Goal: Information Seeking & Learning: Check status

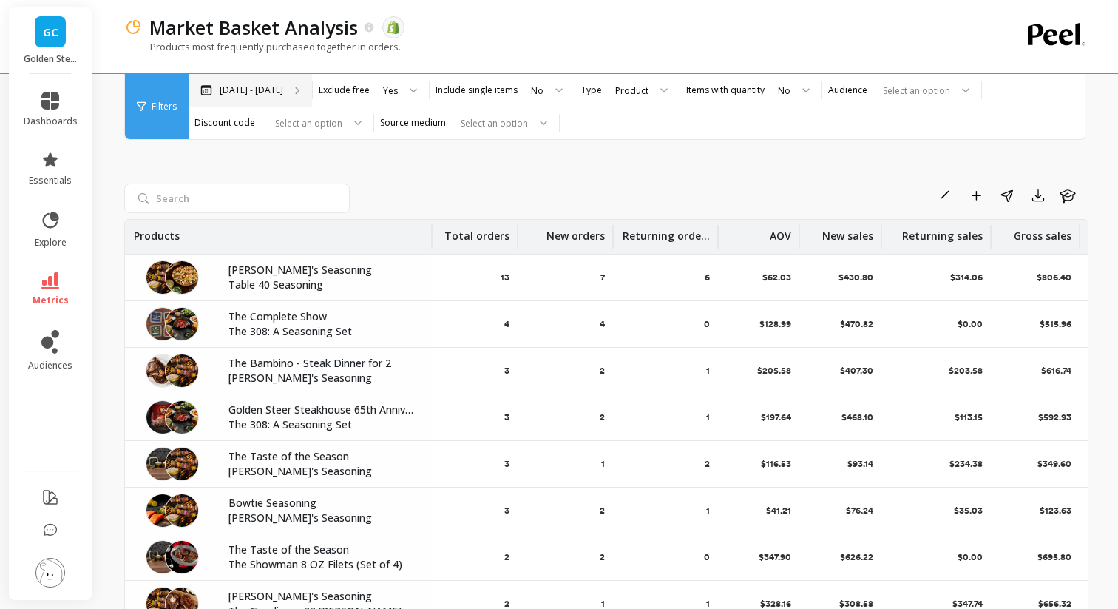
click at [278, 76] on div "[DATE] - [DATE]" at bounding box center [251, 90] width 124 height 33
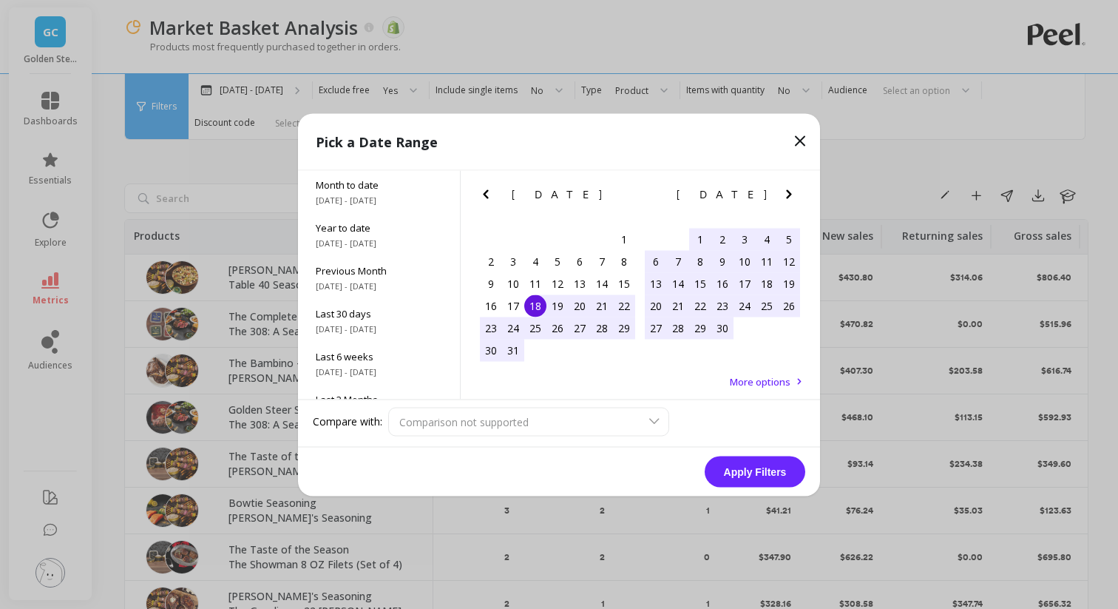
click at [781, 191] on icon "Next Month" at bounding box center [789, 194] width 18 height 18
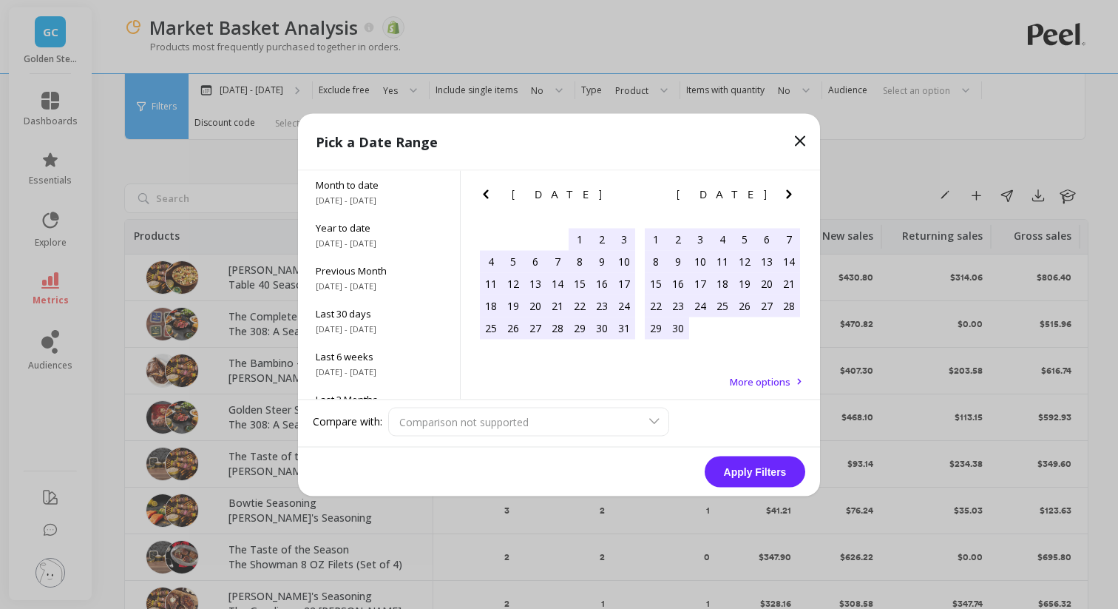
click at [781, 191] on icon "Next Month" at bounding box center [789, 194] width 18 height 18
click at [492, 351] on div "31" at bounding box center [491, 350] width 22 height 22
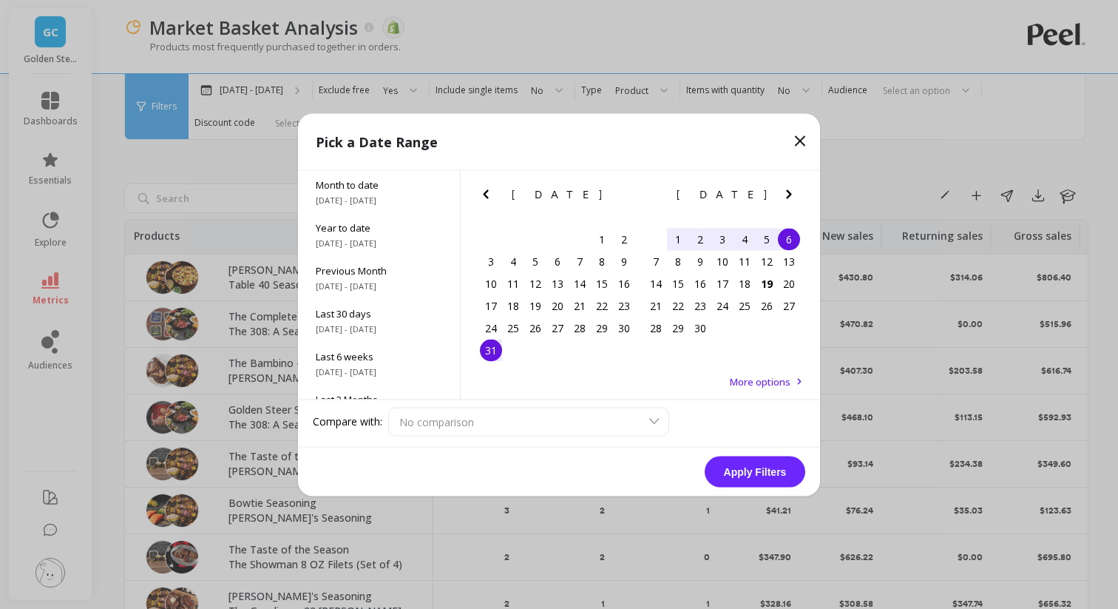
click at [797, 238] on div "6" at bounding box center [789, 239] width 22 height 22
click at [770, 471] on button "Apply Filters" at bounding box center [755, 471] width 101 height 31
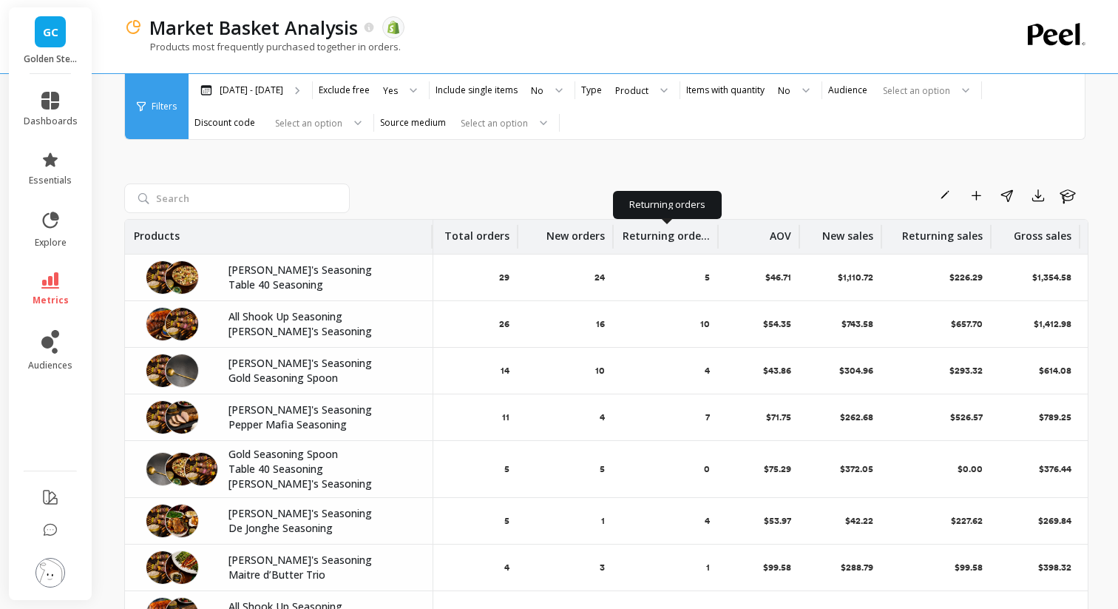
click at [653, 232] on p "Returning orders" at bounding box center [666, 232] width 87 height 24
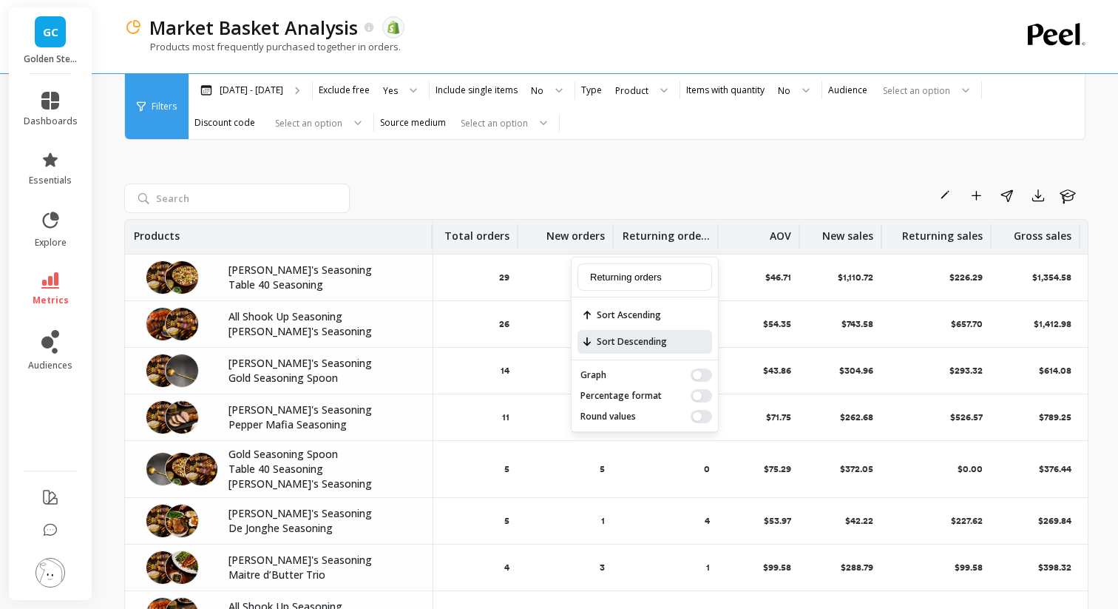
click at [636, 339] on span "Sort Descending" at bounding box center [645, 342] width 135 height 24
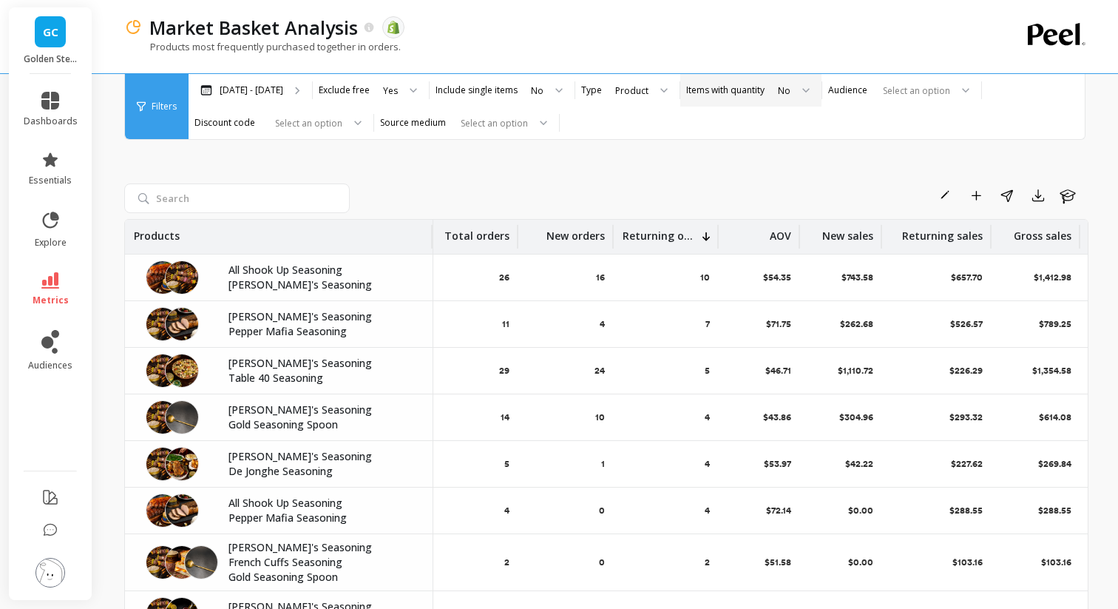
click at [742, 93] on label "Items with quantity" at bounding box center [725, 90] width 78 height 12
click at [783, 96] on div "No" at bounding box center [785, 90] width 16 height 17
click at [774, 127] on div "Yes" at bounding box center [793, 131] width 38 height 14
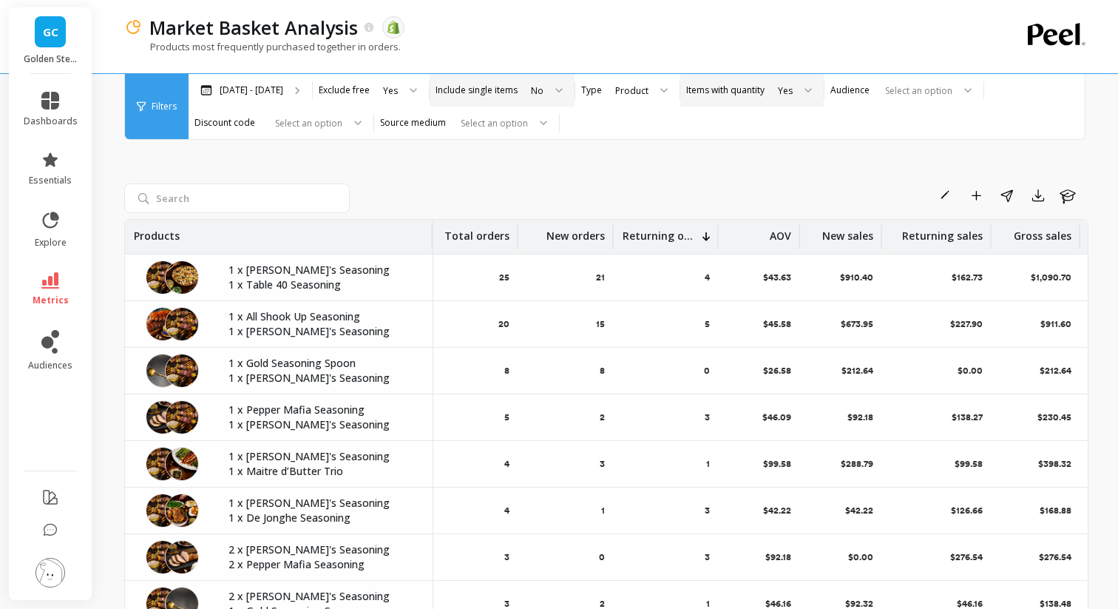
click at [554, 87] on div at bounding box center [554, 90] width 18 height 33
click at [538, 136] on div "Yes" at bounding box center [546, 131] width 38 height 14
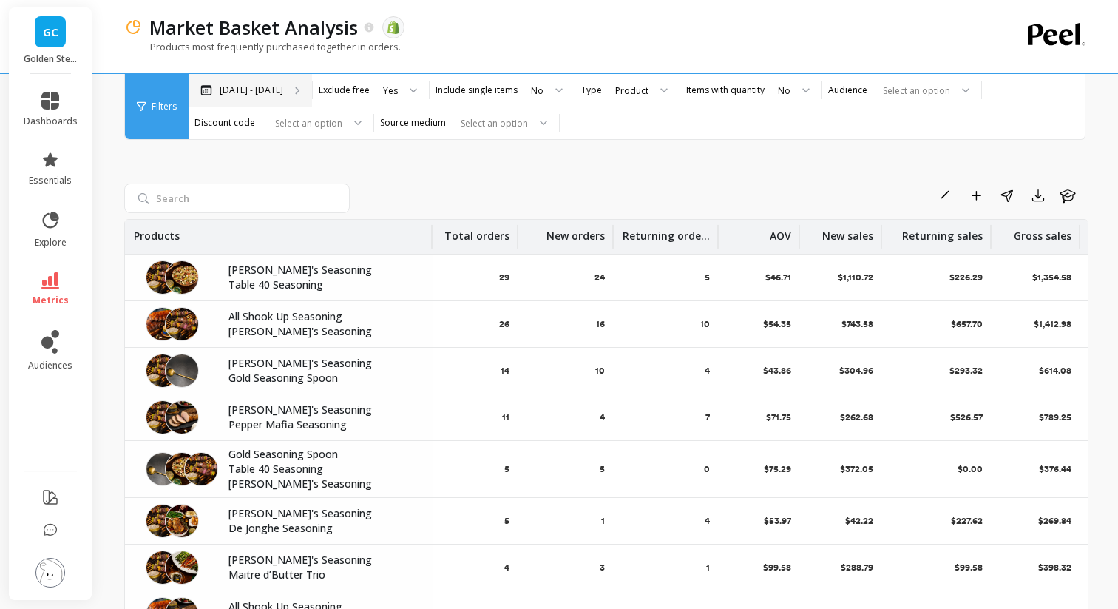
click at [268, 93] on p "[DATE] - [DATE]" at bounding box center [252, 90] width 64 height 12
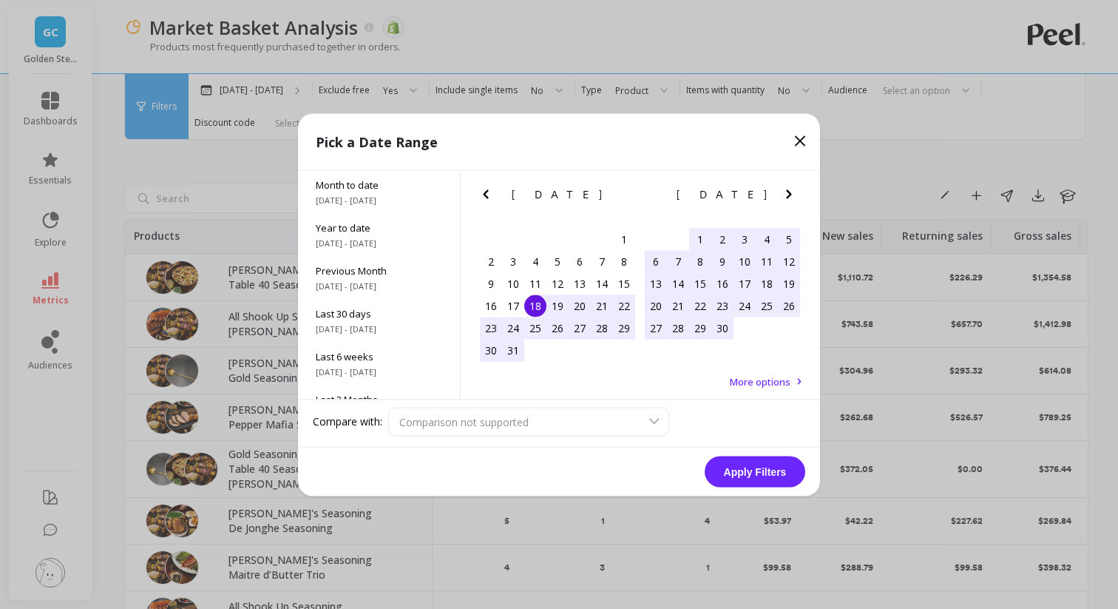
click at [785, 197] on icon "Next Month" at bounding box center [789, 194] width 18 height 18
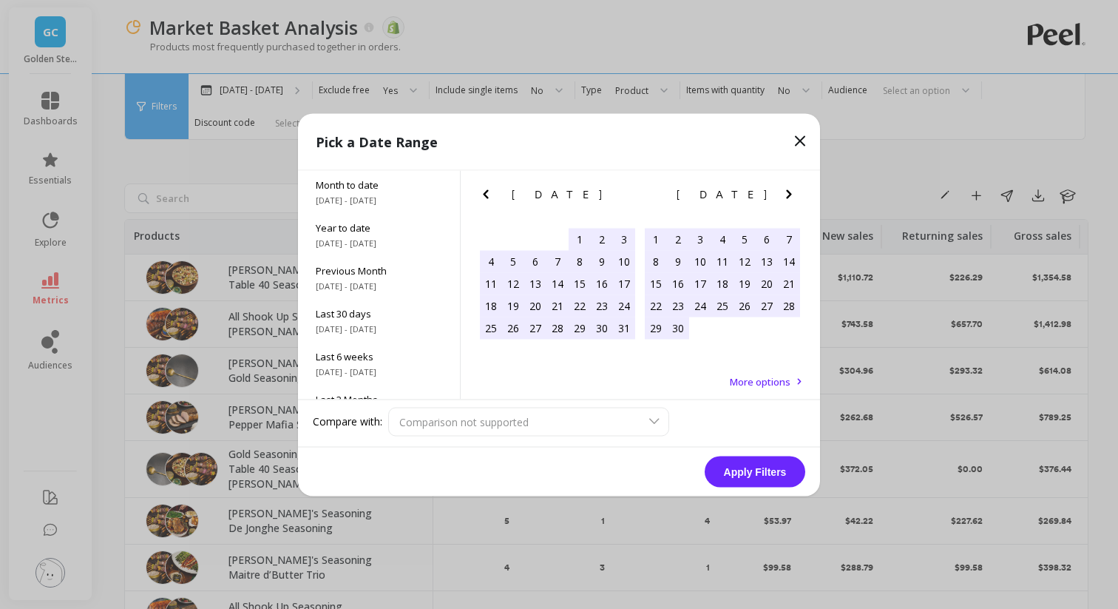
click at [785, 197] on icon "Next Month" at bounding box center [789, 194] width 18 height 18
click at [658, 263] on div "7" at bounding box center [656, 261] width 22 height 22
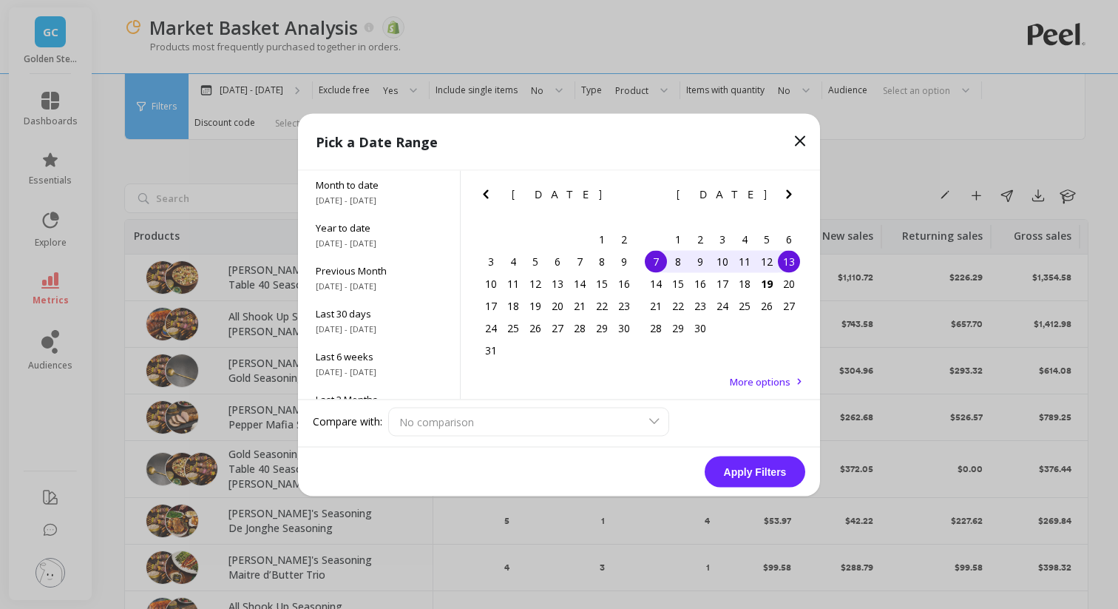
click at [799, 265] on div "13" at bounding box center [789, 261] width 22 height 22
click at [758, 470] on button "Apply Filters" at bounding box center [755, 471] width 101 height 31
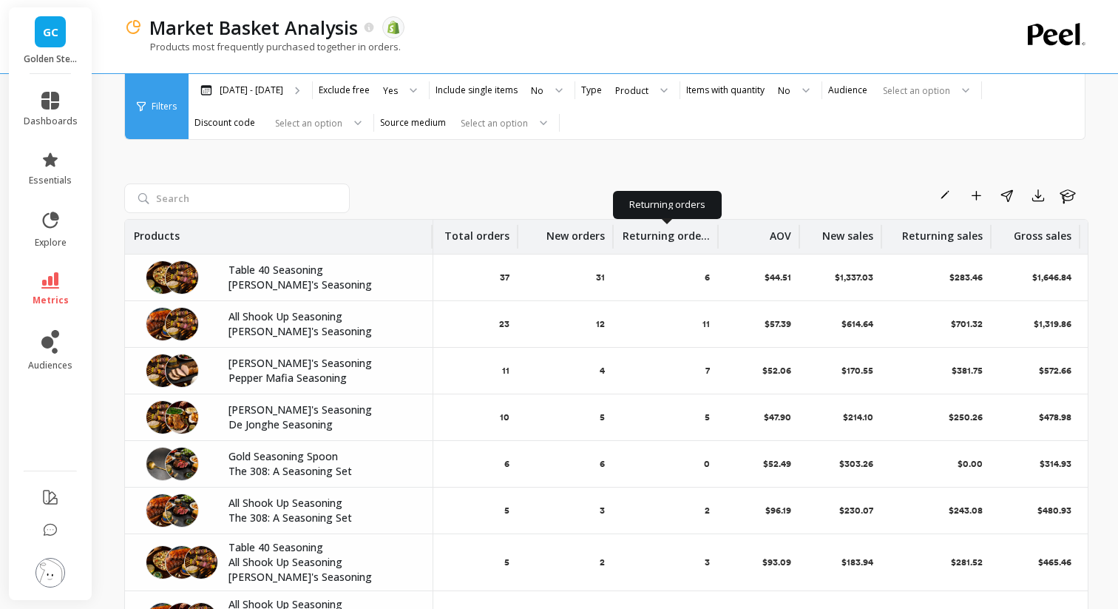
click at [681, 235] on p "Returning orders" at bounding box center [666, 232] width 87 height 24
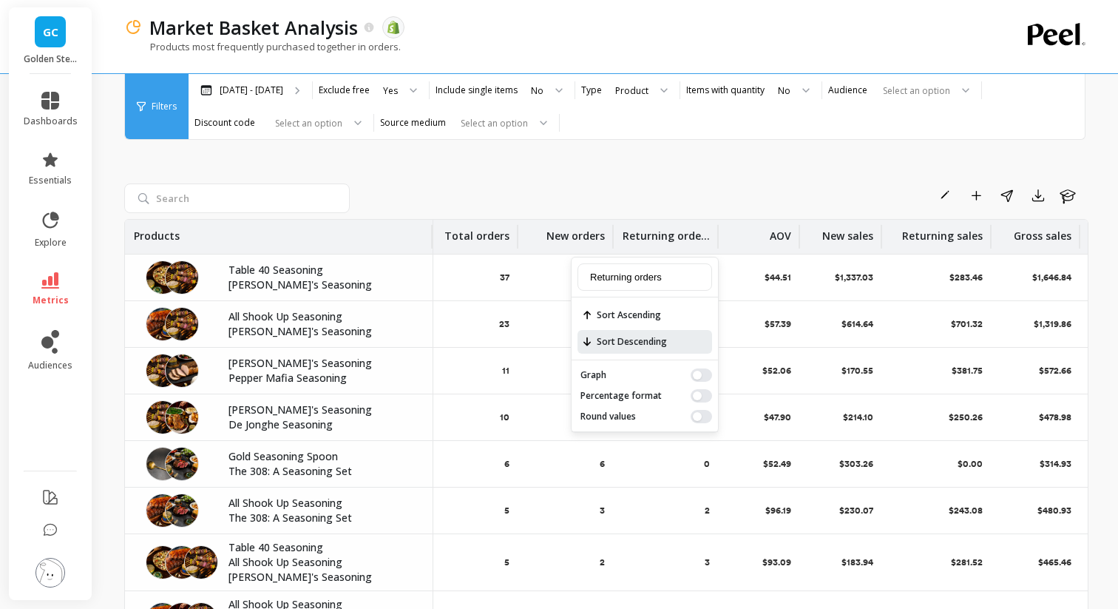
click at [660, 333] on span "Sort Descending" at bounding box center [645, 342] width 135 height 24
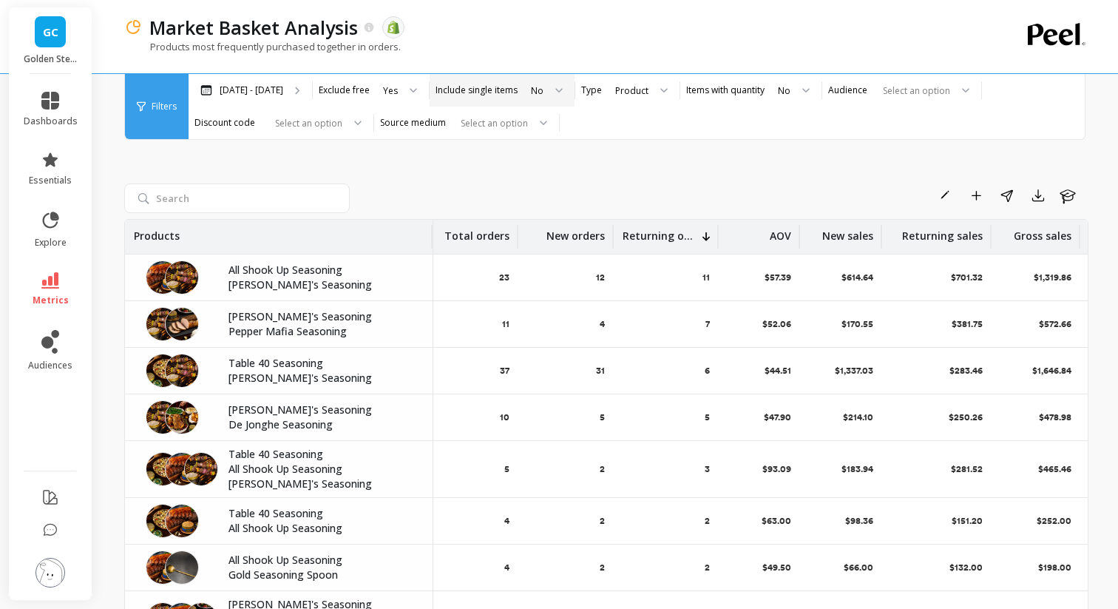
click at [561, 92] on div "No" at bounding box center [546, 90] width 57 height 33
click at [549, 132] on div "Yes" at bounding box center [546, 131] width 38 height 14
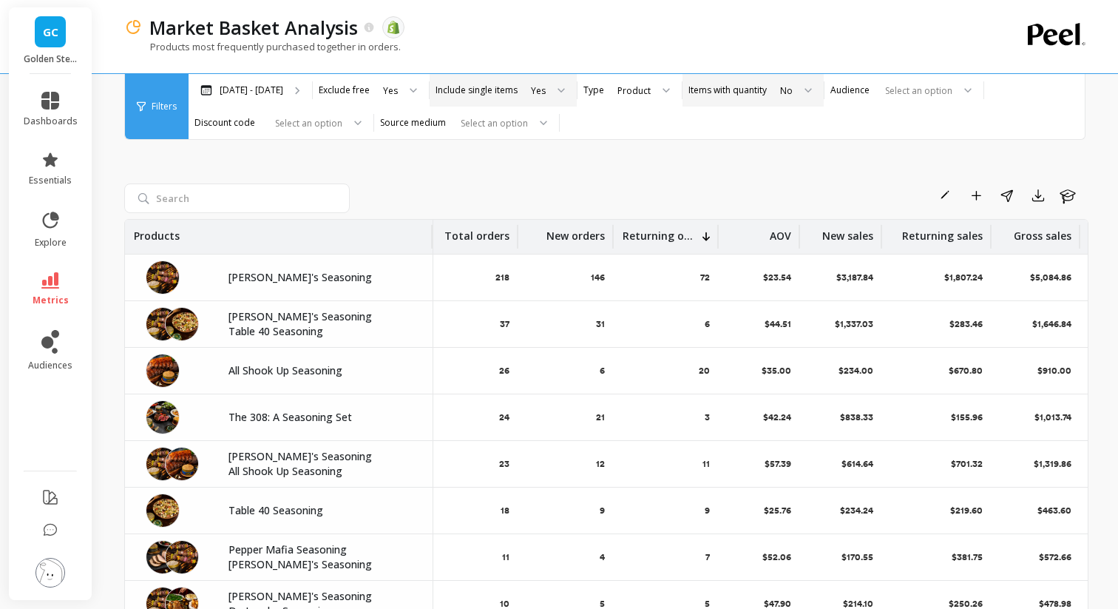
click at [794, 86] on div at bounding box center [803, 90] width 18 height 33
click at [782, 124] on div "Yes" at bounding box center [796, 131] width 38 height 14
